Goal: Find specific page/section: Find specific page/section

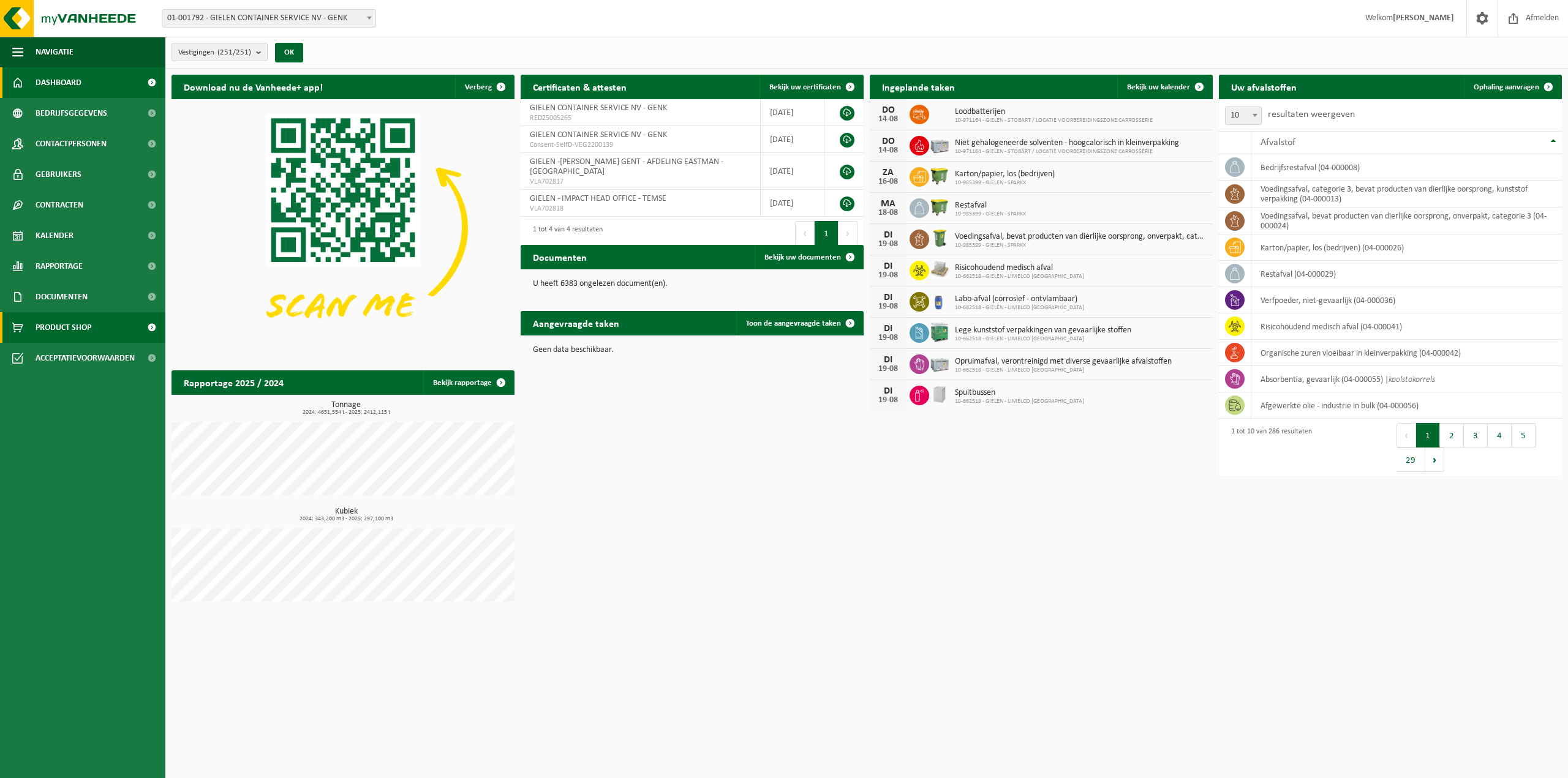
click at [45, 327] on span "Product Shop" at bounding box center [63, 327] width 56 height 30
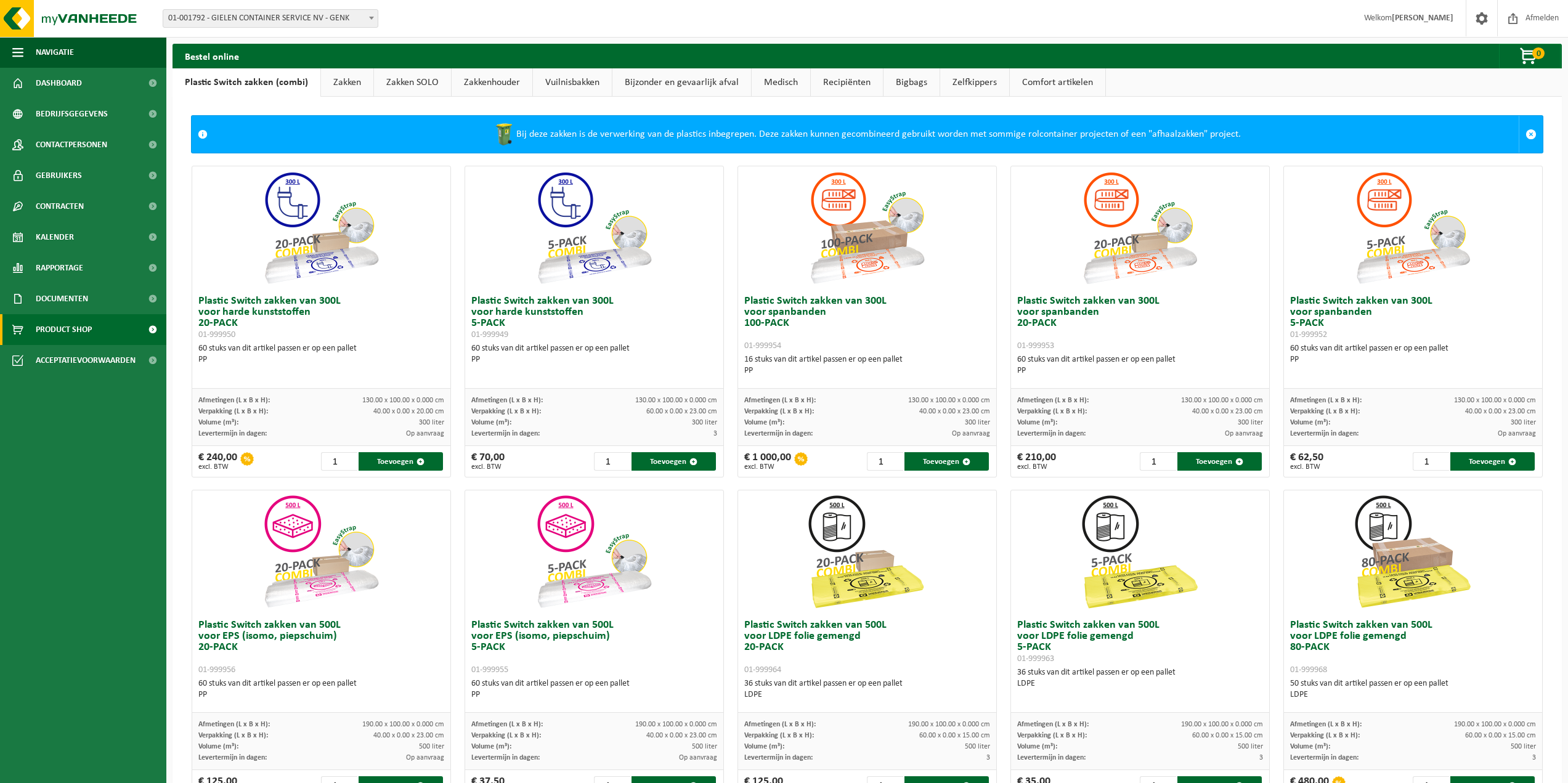
click at [864, 79] on link "Recipiënten" at bounding box center [847, 82] width 72 height 28
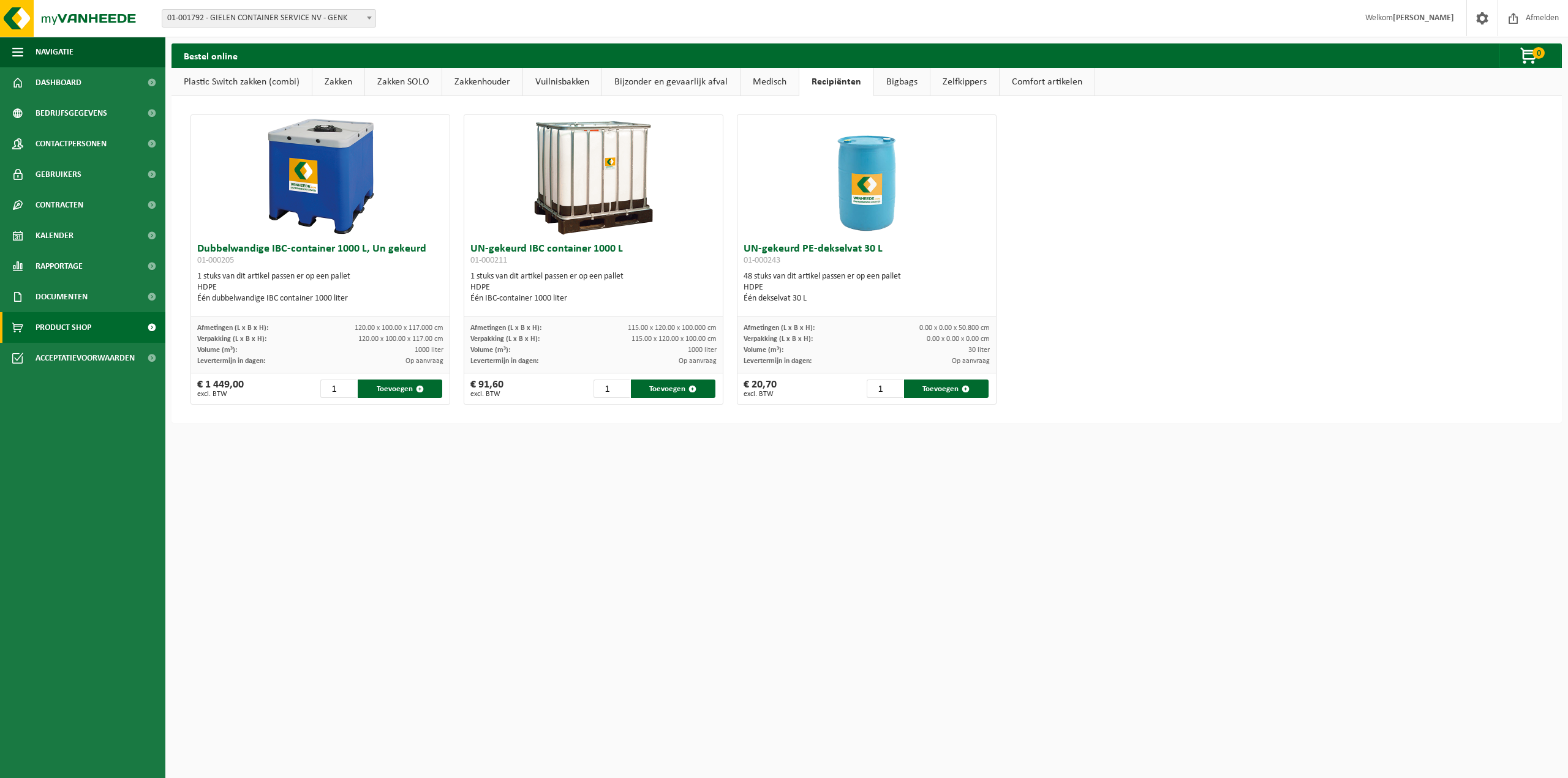
click at [905, 80] on link "Bigbags" at bounding box center [902, 82] width 56 height 28
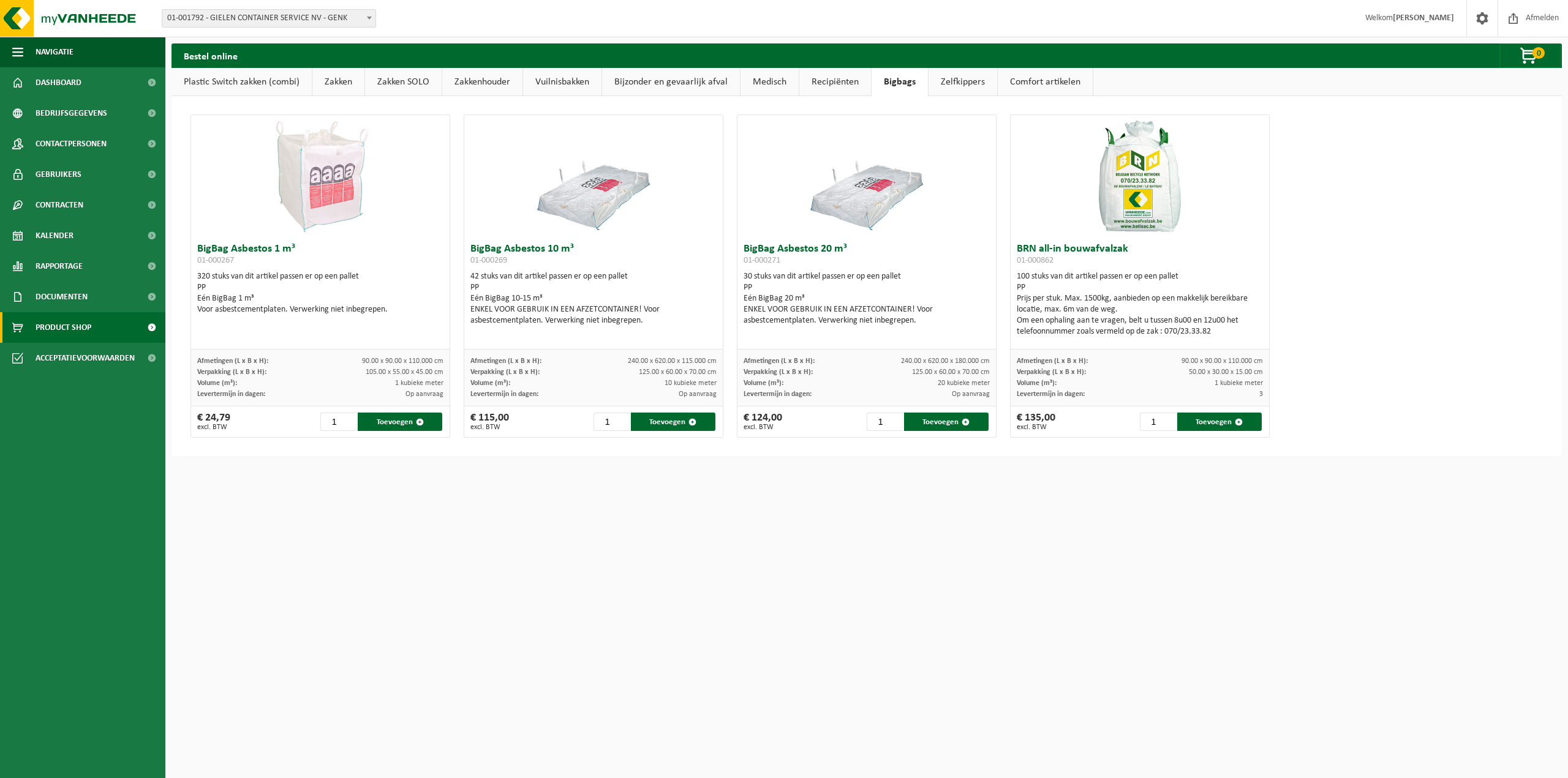
click at [958, 78] on link "Zelfkippers" at bounding box center [963, 82] width 68 height 28
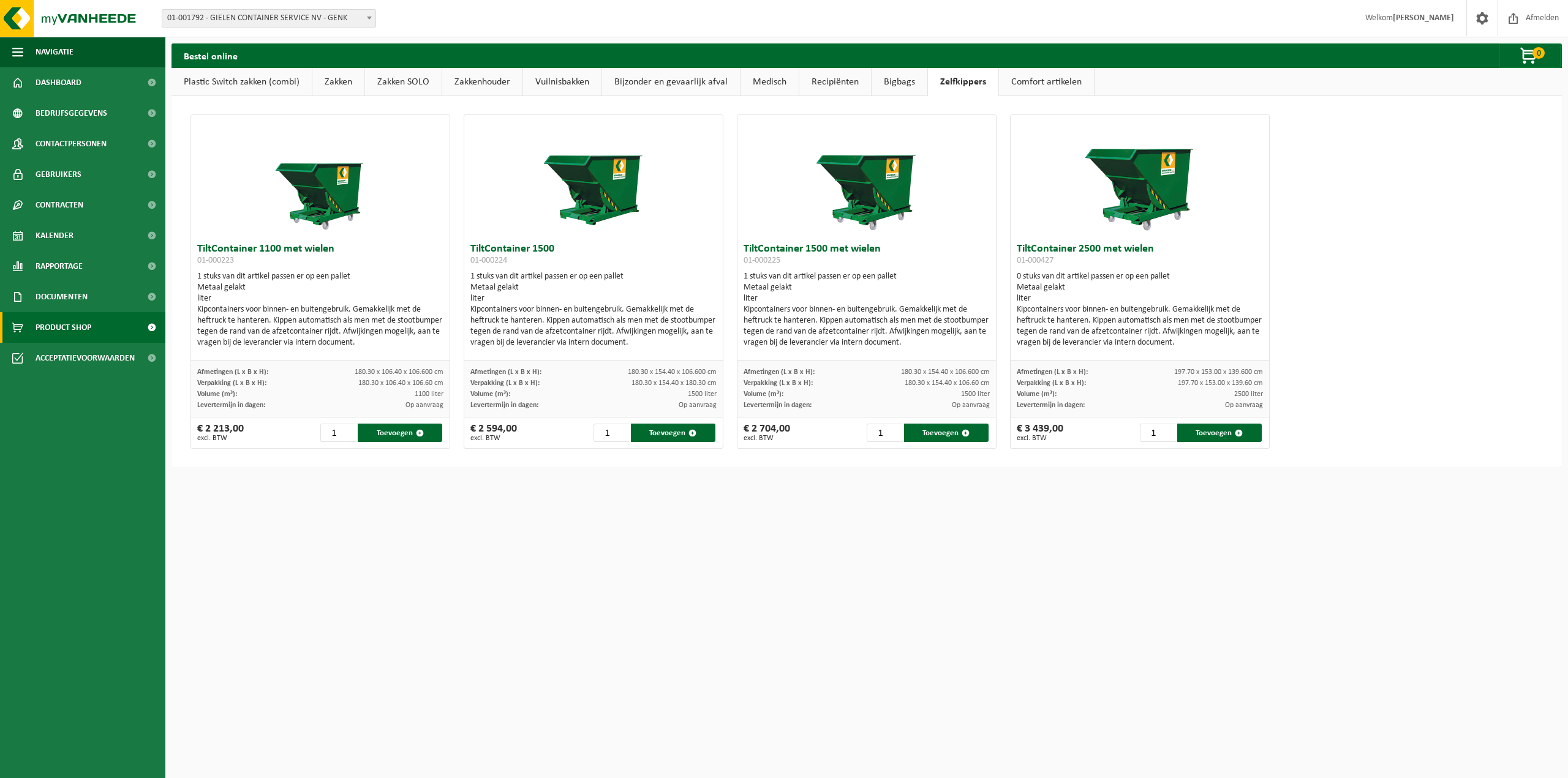
click at [1047, 83] on link "Comfort artikelen" at bounding box center [1046, 82] width 95 height 28
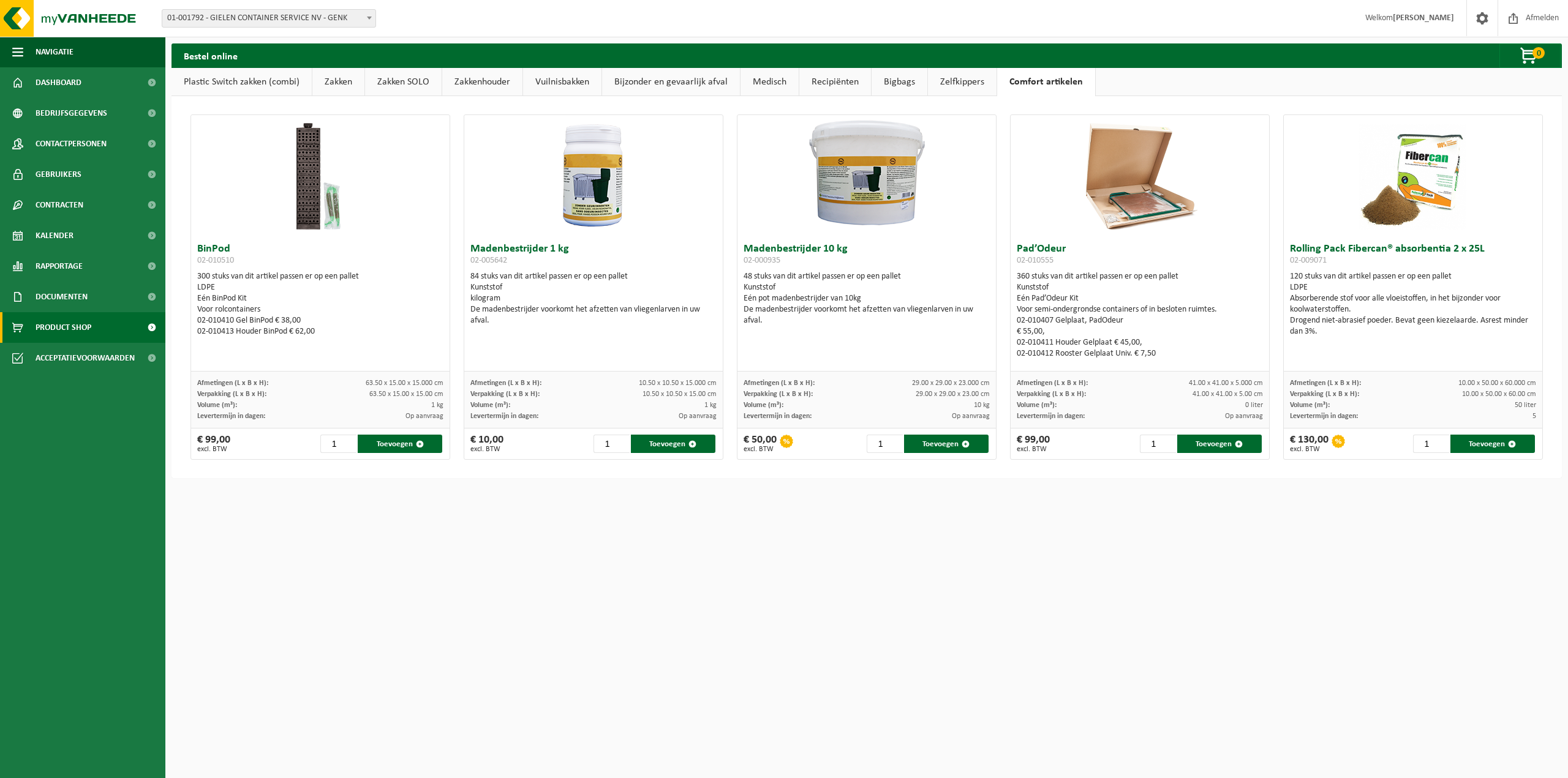
click at [838, 83] on link "Recipiënten" at bounding box center [835, 82] width 72 height 28
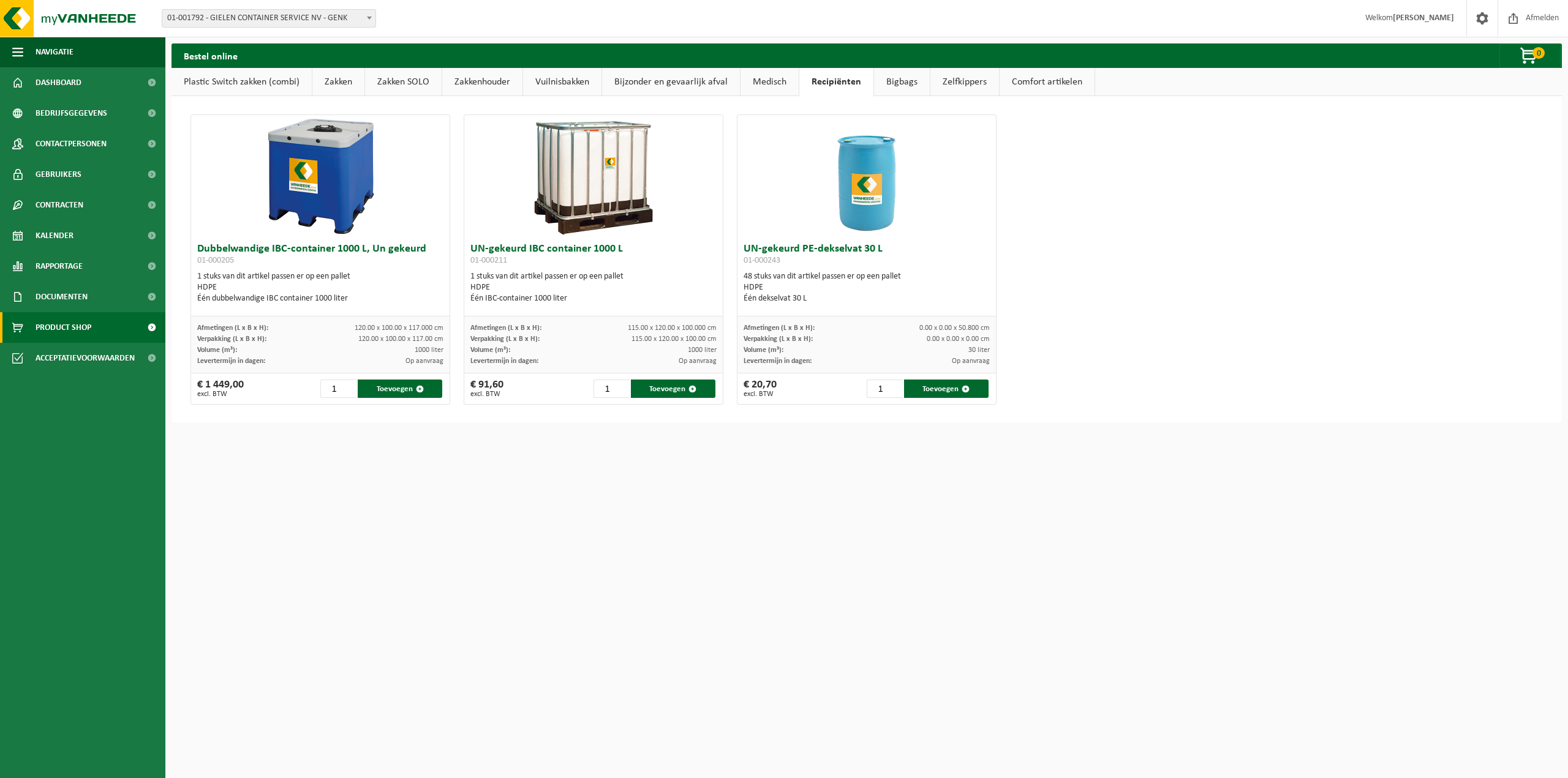
click at [774, 82] on link "Medisch" at bounding box center [769, 82] width 58 height 28
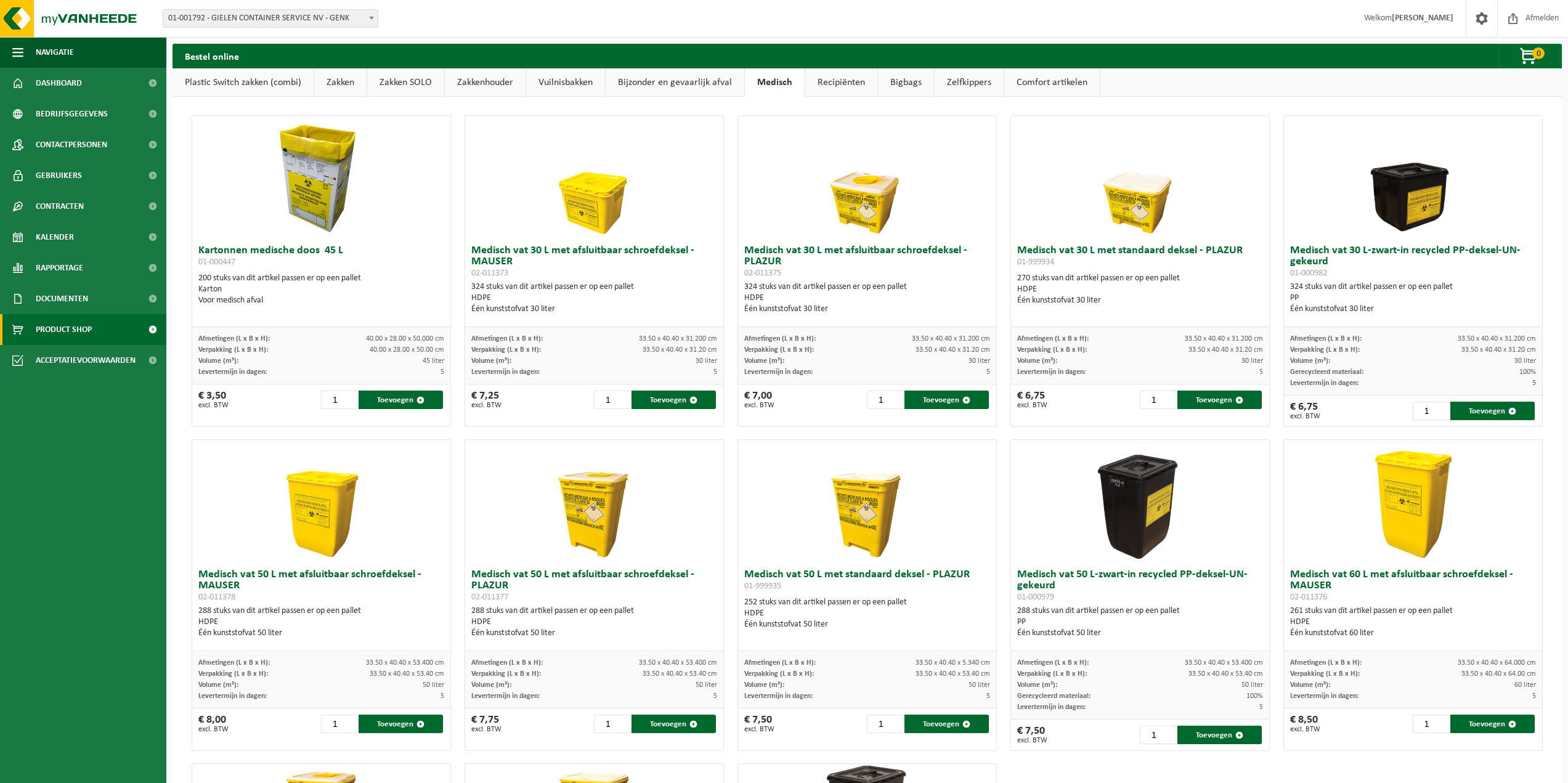
click at [672, 87] on link "Bijzonder en gevaarlijk afval" at bounding box center [674, 82] width 138 height 28
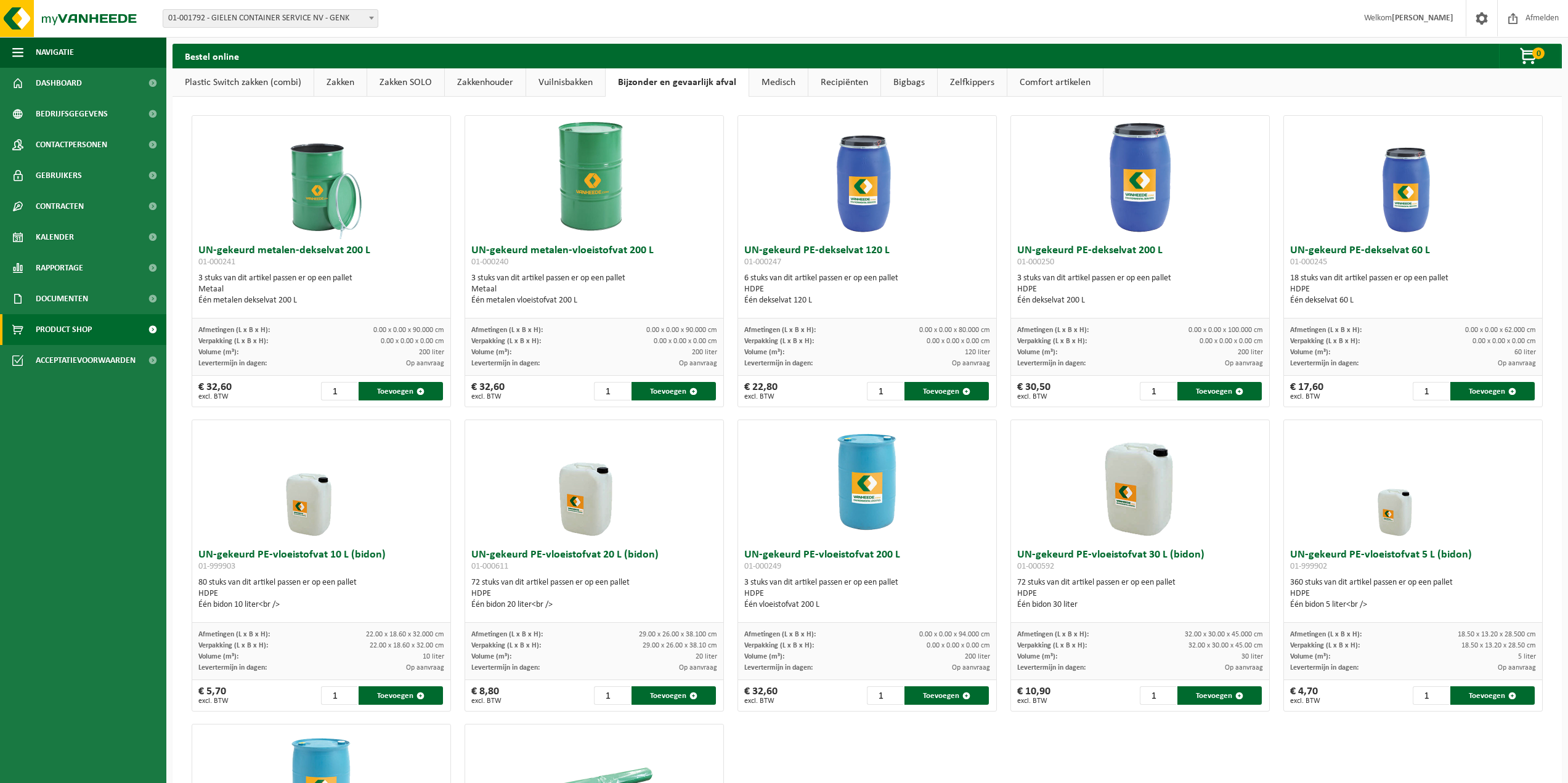
click at [568, 87] on link "Vuilnisbakken" at bounding box center [565, 82] width 79 height 28
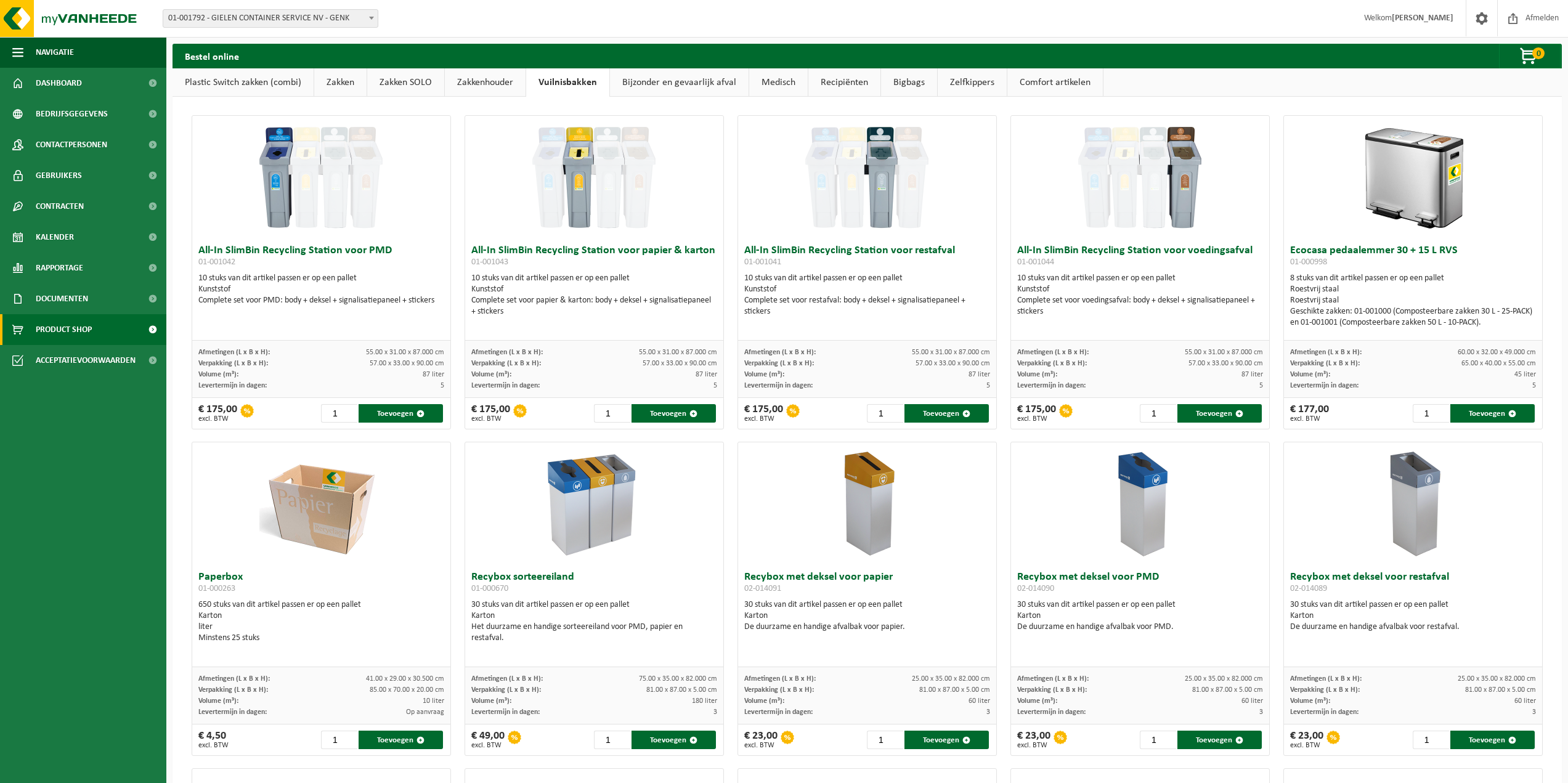
click at [491, 87] on link "Zakkenhouder" at bounding box center [485, 82] width 81 height 28
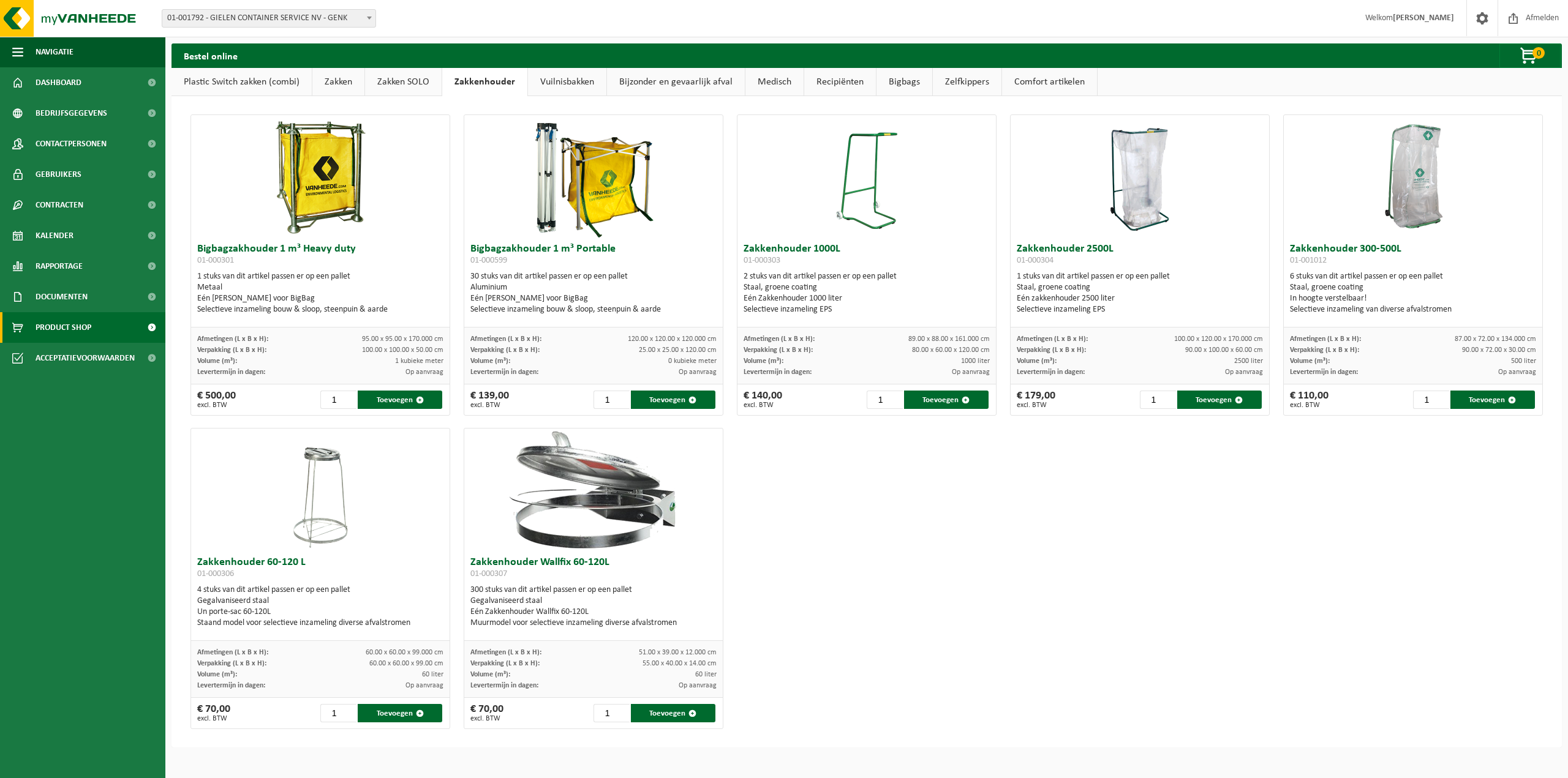
click at [403, 82] on link "Zakken SOLO" at bounding box center [403, 82] width 76 height 28
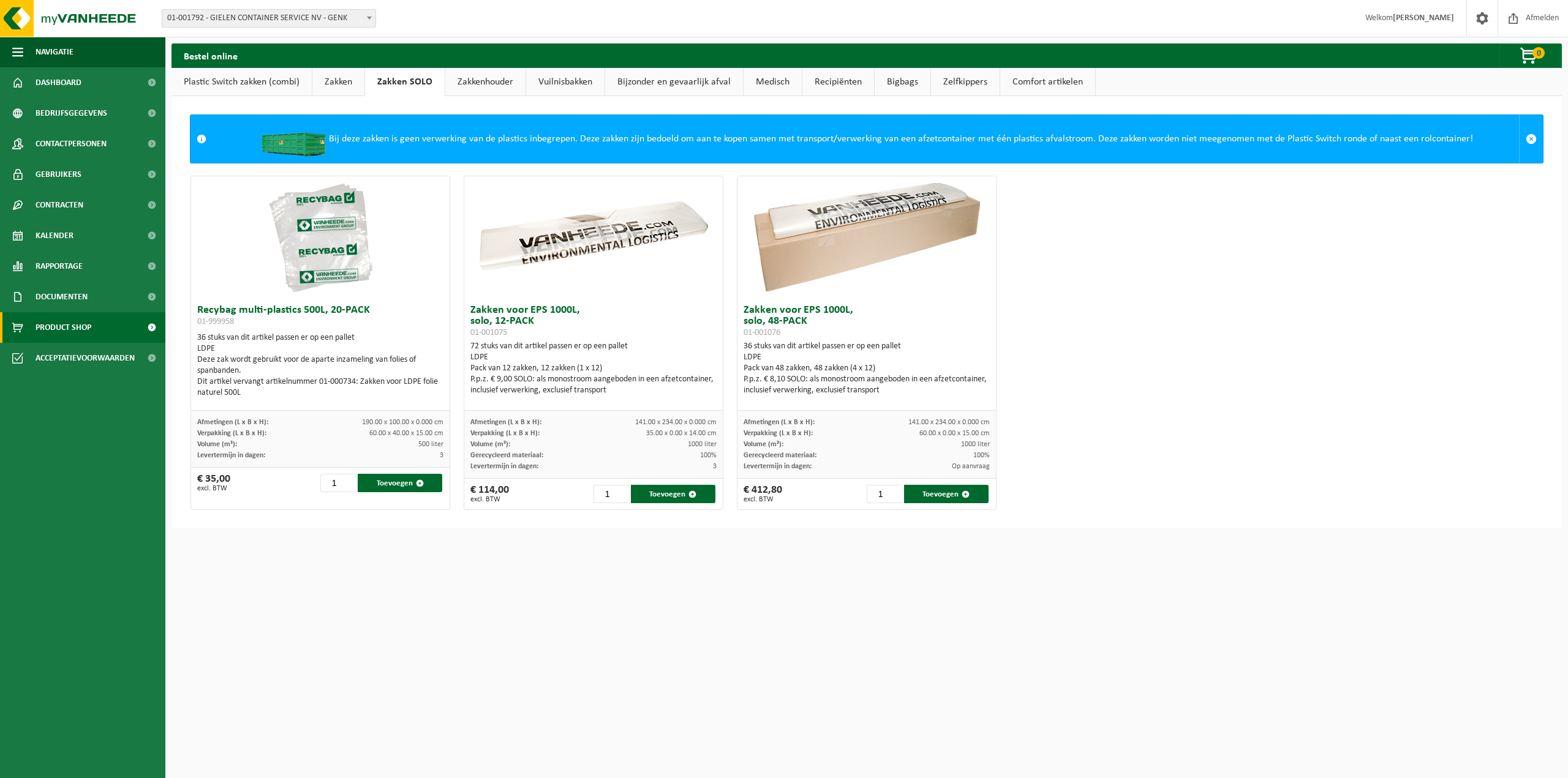
click at [341, 81] on link "Zakken" at bounding box center [338, 82] width 52 height 28
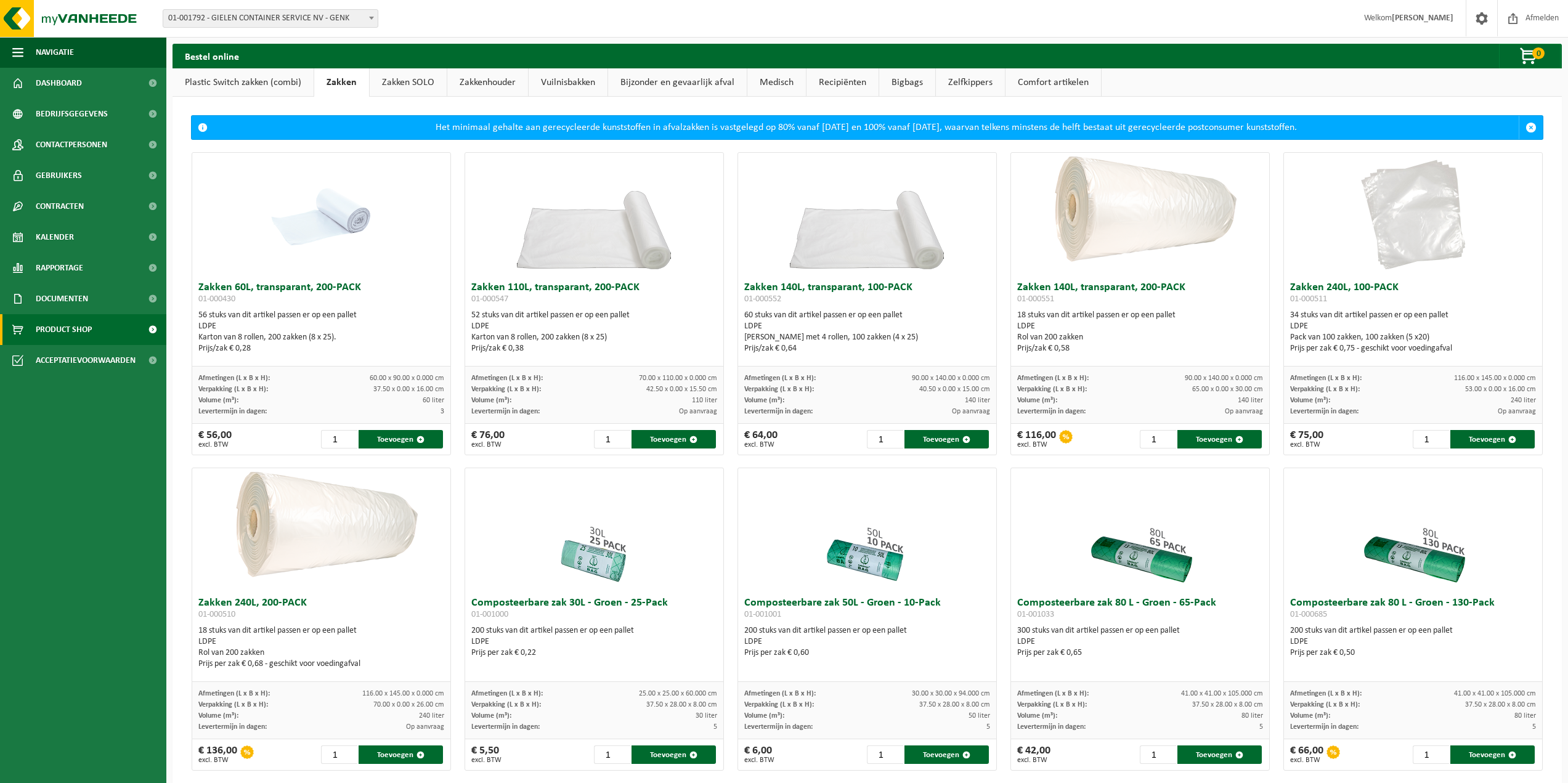
click at [250, 83] on link "Plastic Switch zakken (combi)" at bounding box center [242, 82] width 141 height 28
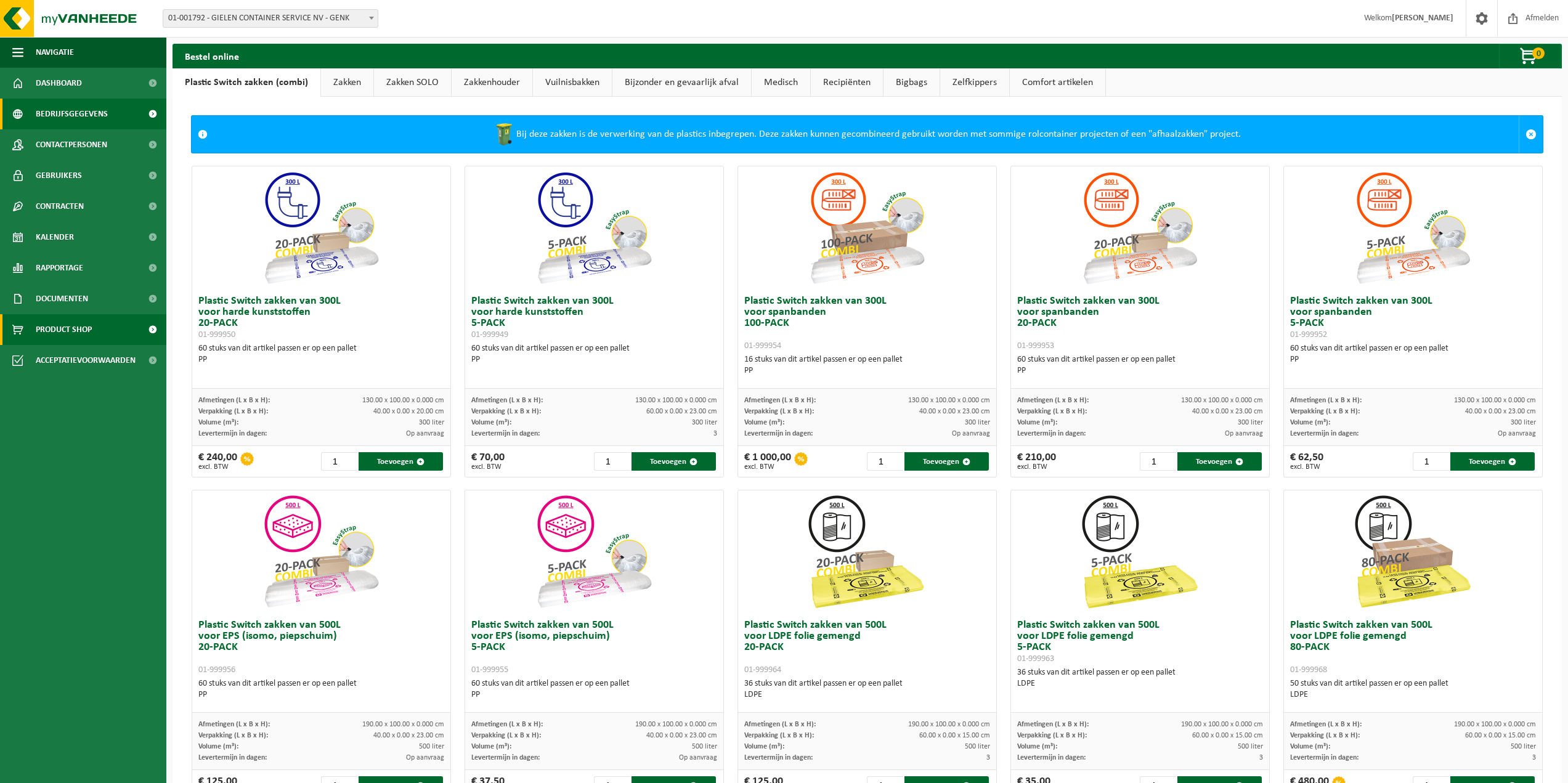
click at [93, 116] on span "Bedrijfsgegevens" at bounding box center [72, 114] width 72 height 30
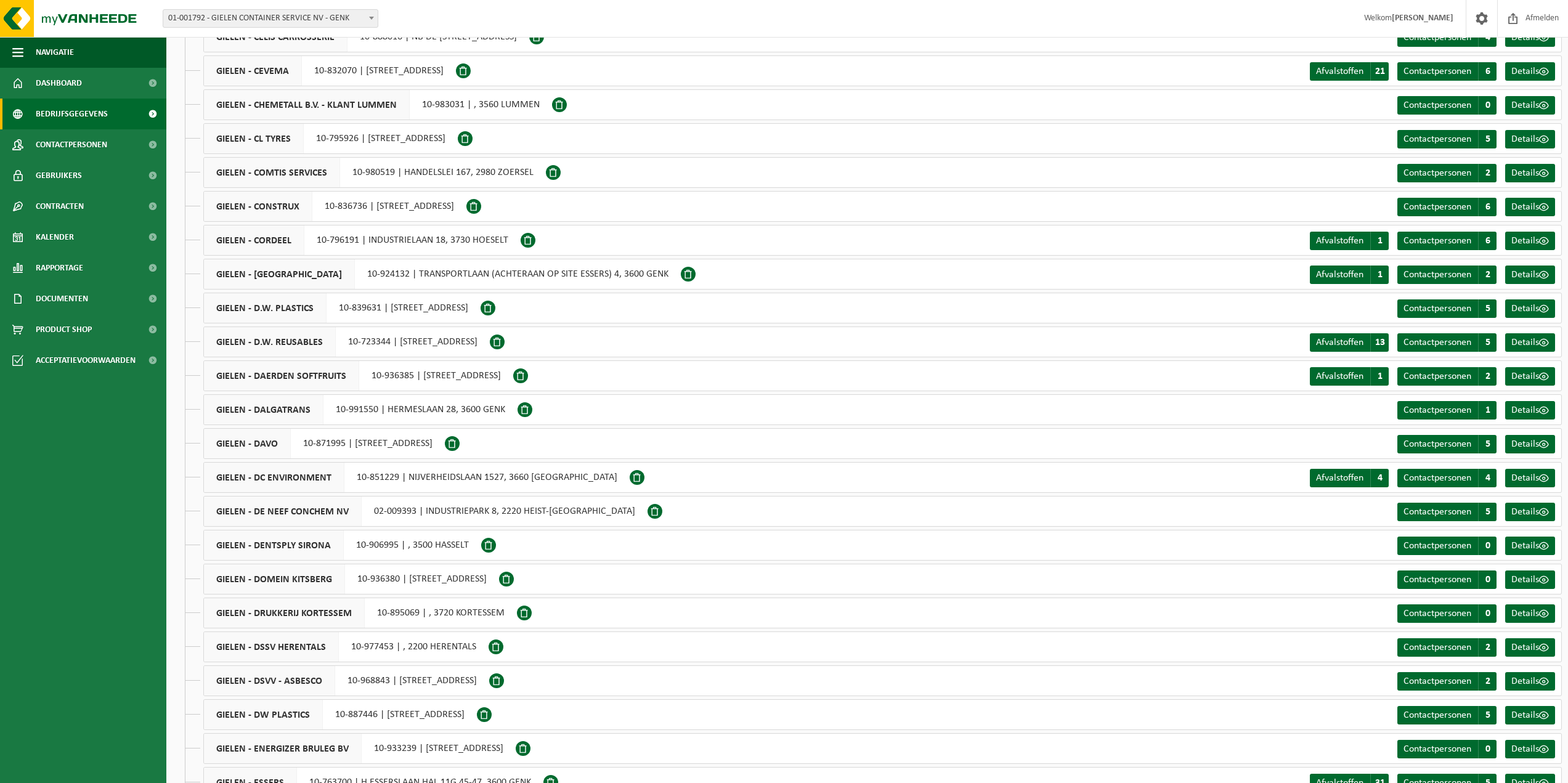
scroll to position [1232, 0]
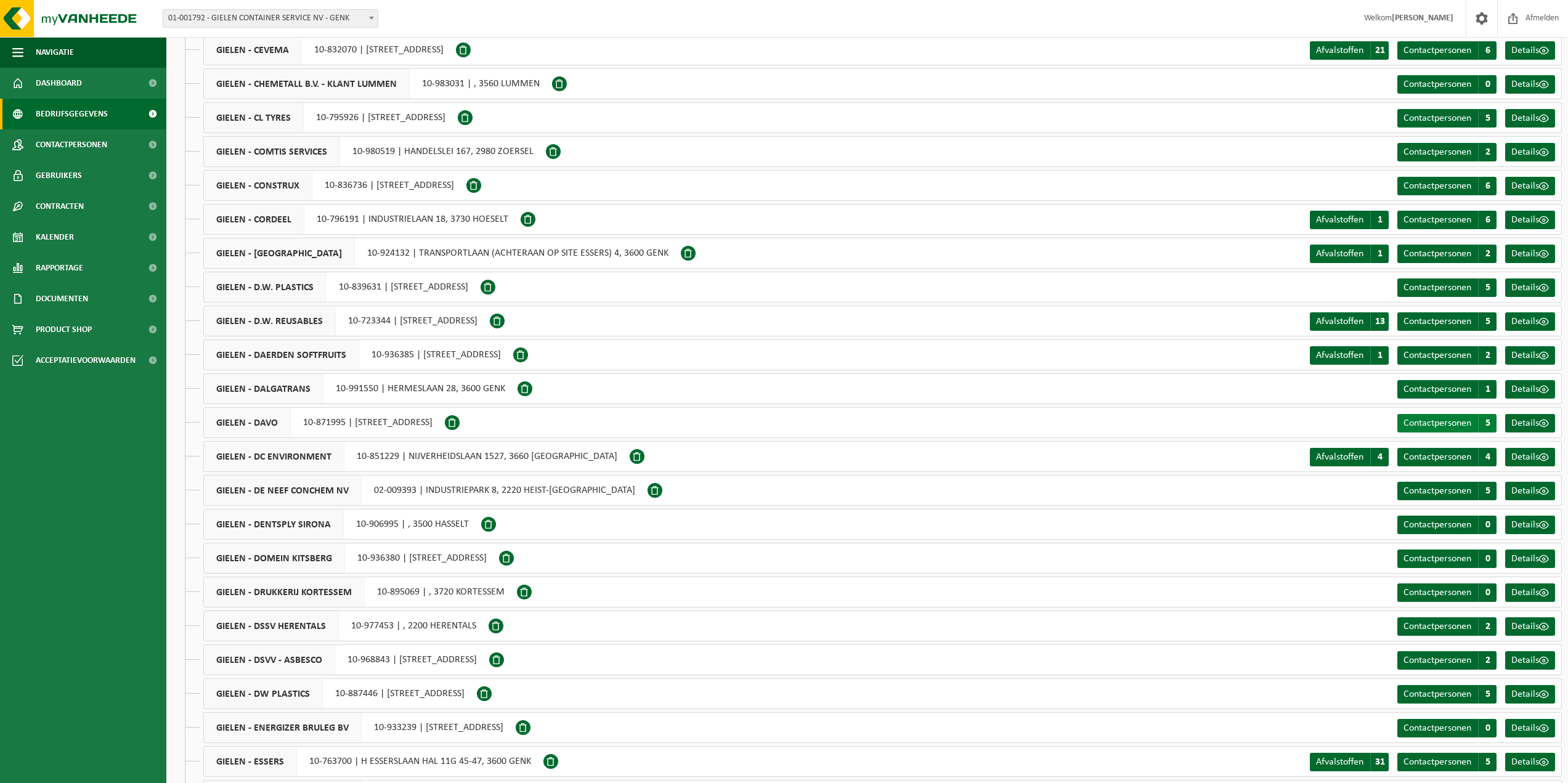
click at [1490, 425] on span "5" at bounding box center [1487, 423] width 19 height 19
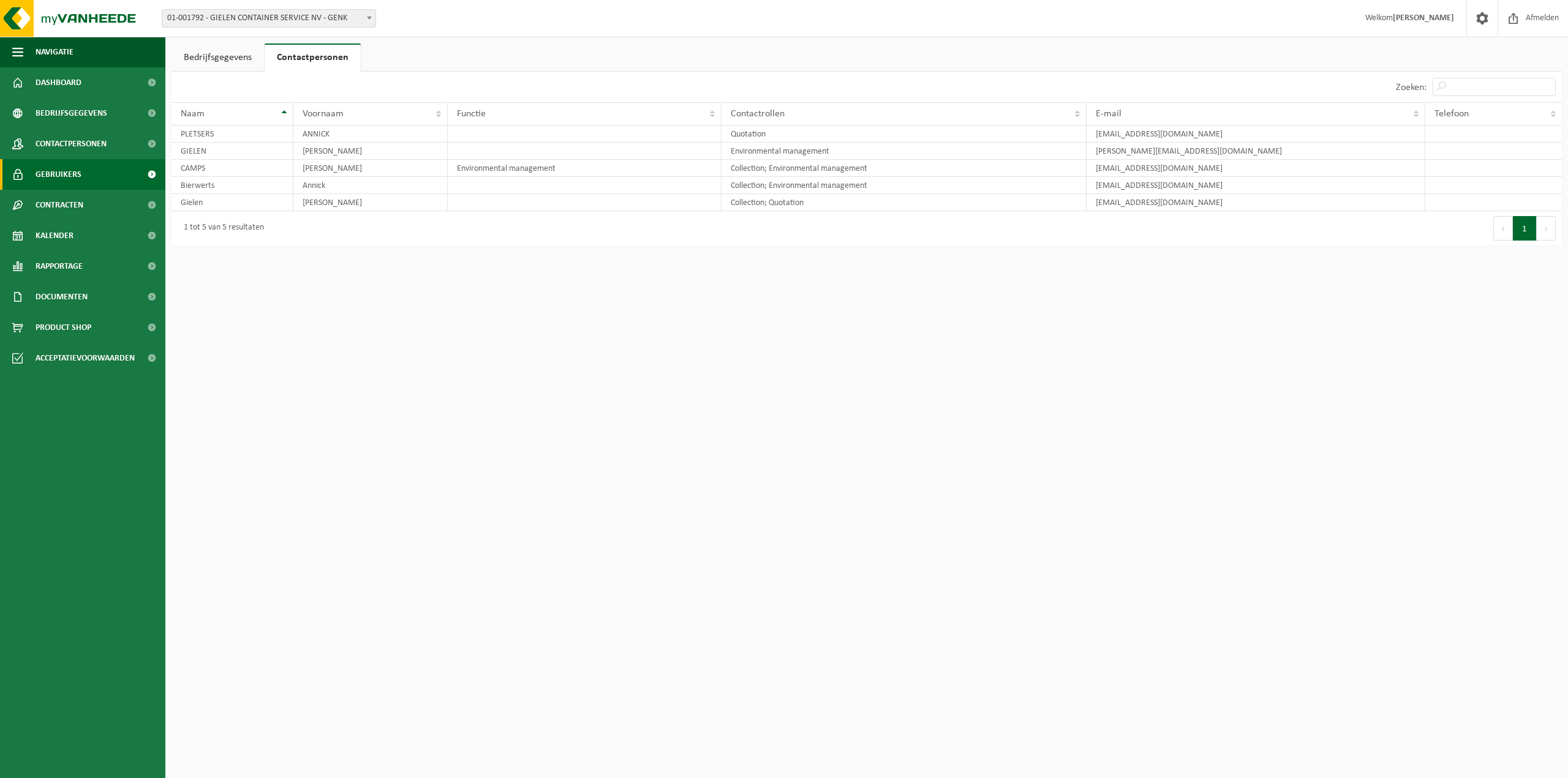
click at [95, 175] on link "Gebruikers" at bounding box center [82, 174] width 165 height 30
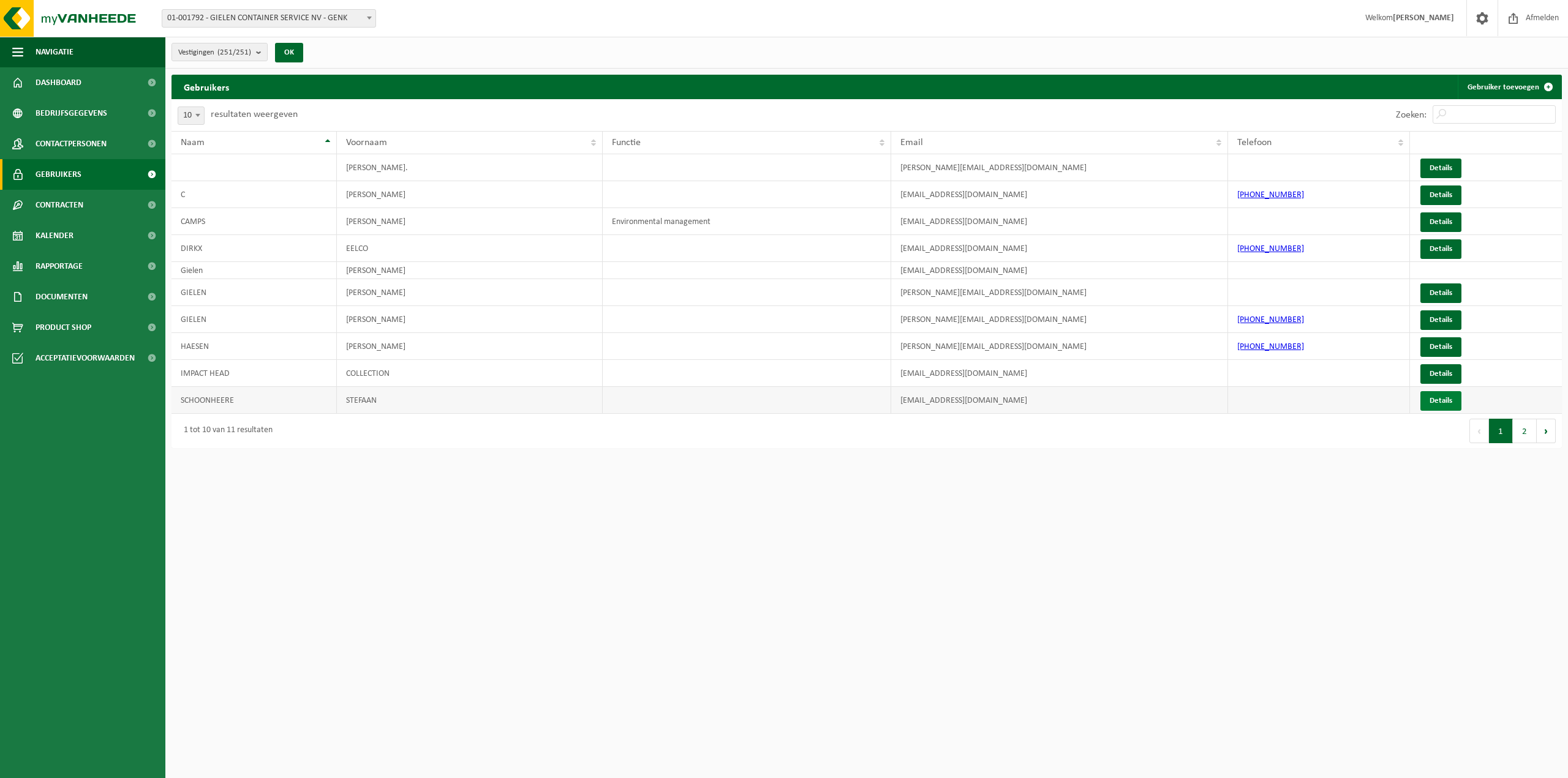
click at [1438, 400] on link "Details" at bounding box center [1441, 401] width 41 height 20
click at [392, 399] on td "STEFAAN" at bounding box center [469, 400] width 265 height 27
